Goal: Information Seeking & Learning: Learn about a topic

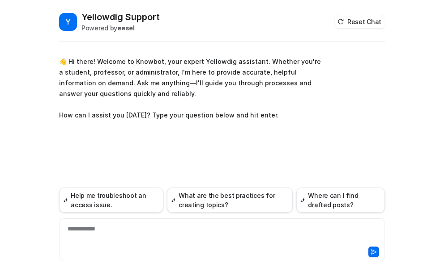
click at [77, 226] on div "**********" at bounding box center [221, 235] width 321 height 21
paste div
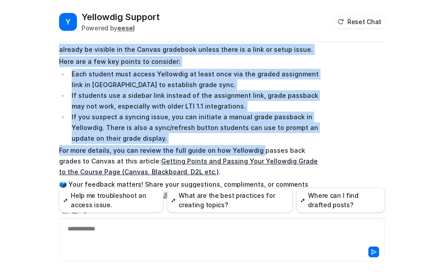
scroll to position [217, 0]
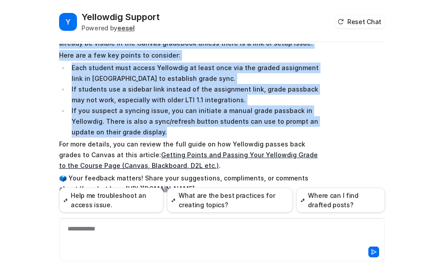
drag, startPoint x: 55, startPoint y: 77, endPoint x: 166, endPoint y: 132, distance: 123.2
click at [166, 132] on div "Y Yellowdig Support Powered by eesel Reset Chat 👋 Hi there! Welcome to Knowbot,…" at bounding box center [222, 142] width 340 height 262
copy span "The sync between Yellowdig and the Canvas gradebook typically happens about onc…"
